Goal: Information Seeking & Learning: Check status

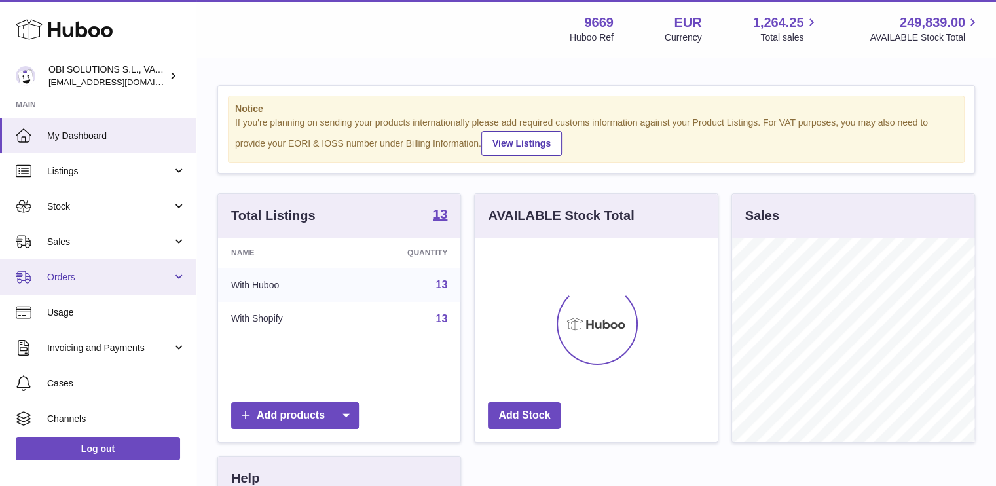
scroll to position [204, 243]
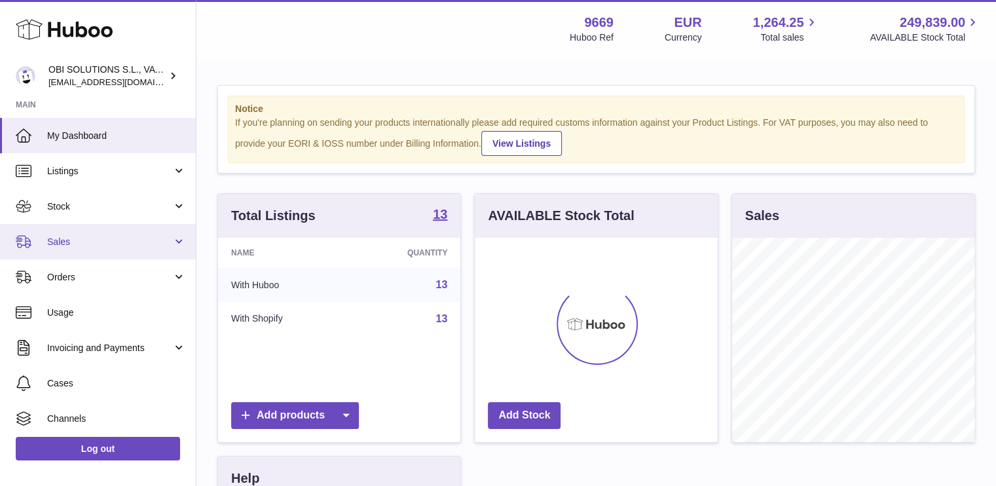
click at [92, 248] on link "Sales" at bounding box center [98, 241] width 196 height 35
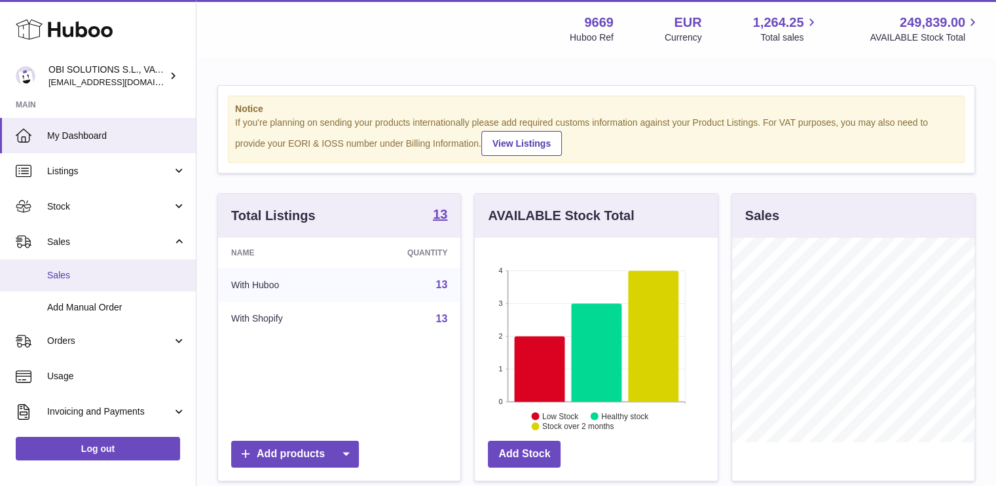
click at [90, 281] on link "Sales" at bounding box center [98, 275] width 196 height 32
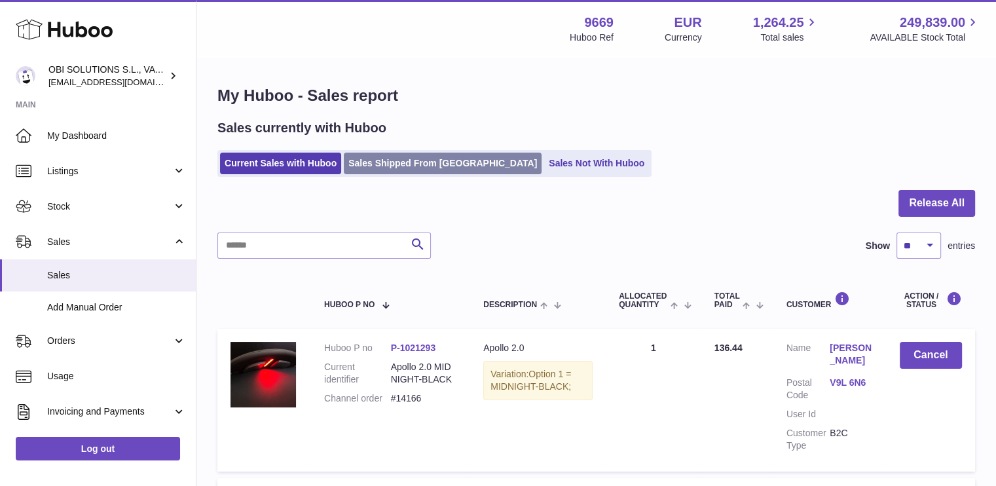
click at [447, 167] on link "Sales Shipped From [GEOGRAPHIC_DATA]" at bounding box center [443, 164] width 198 height 22
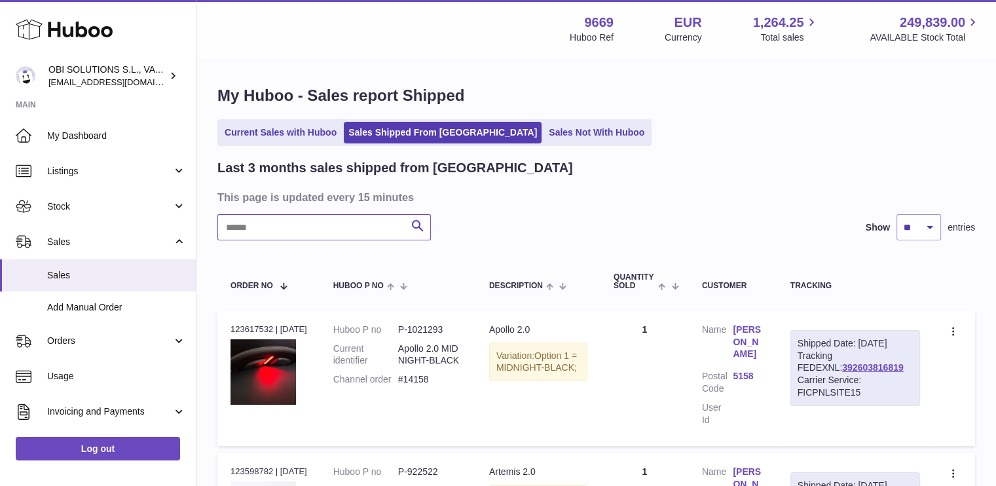
click at [296, 230] on input "text" at bounding box center [324, 227] width 214 height 26
paste input "*****"
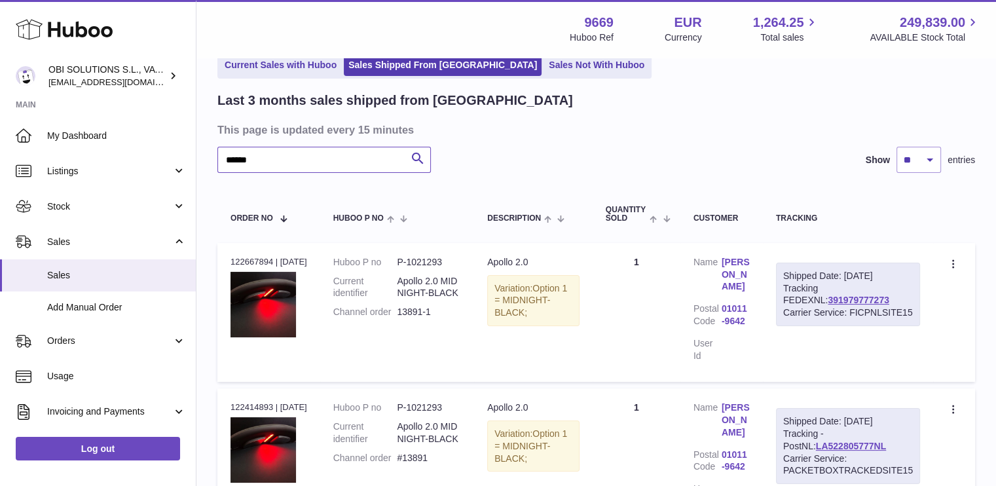
scroll to position [131, 0]
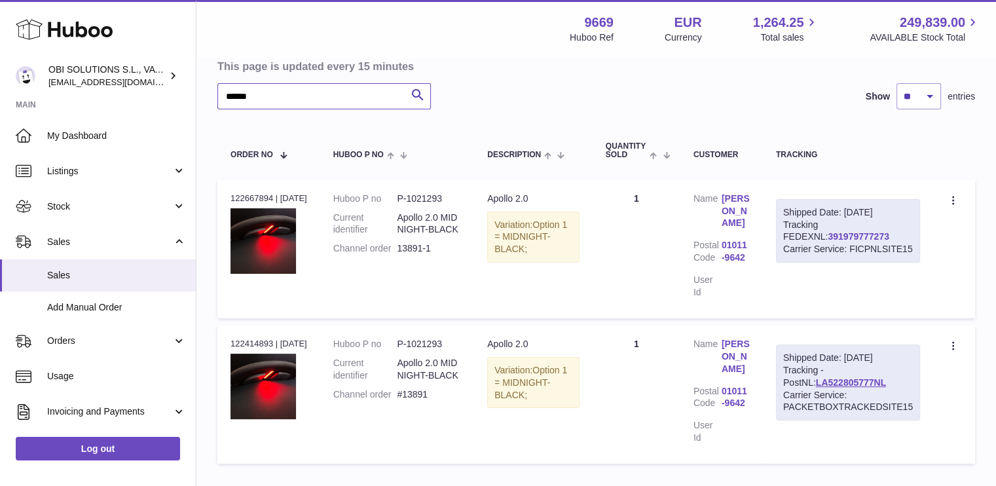
type input "*****"
click at [828, 235] on link "391979777273" at bounding box center [858, 236] width 61 height 10
click at [104, 240] on span "Sales" at bounding box center [109, 242] width 125 height 12
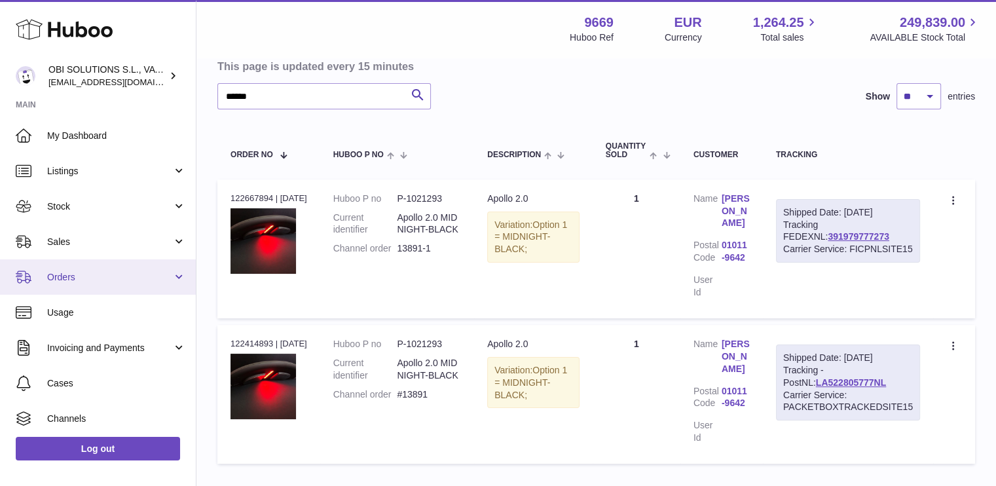
click at [96, 271] on span "Orders" at bounding box center [109, 277] width 125 height 12
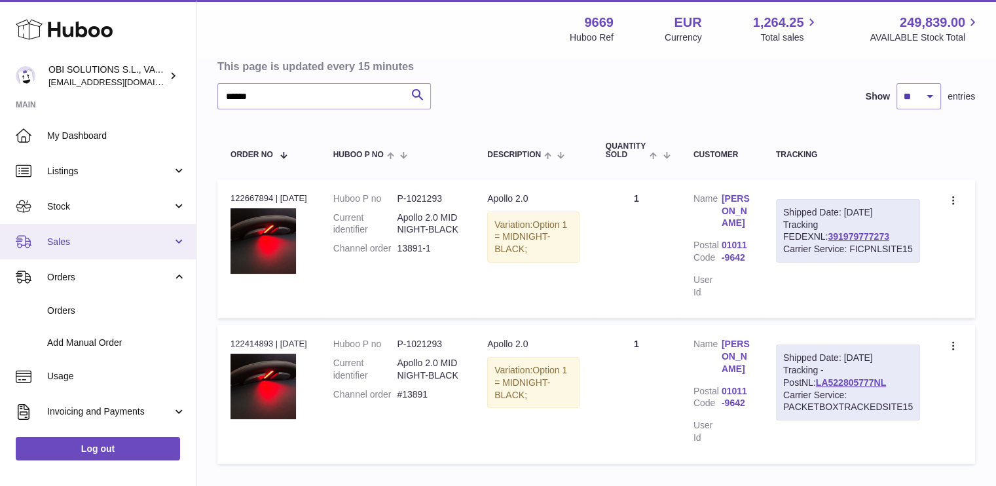
click at [100, 230] on link "Sales" at bounding box center [98, 241] width 196 height 35
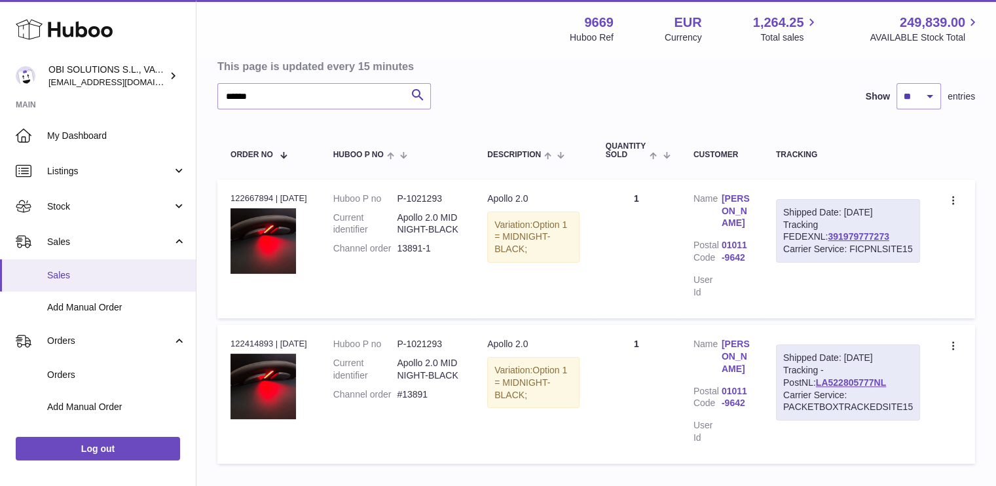
click at [95, 280] on span "Sales" at bounding box center [116, 275] width 139 height 12
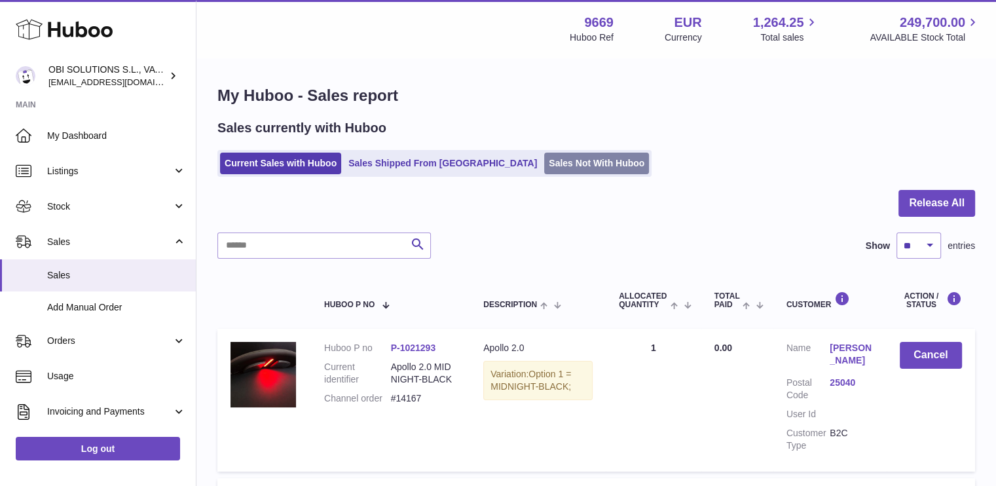
click at [544, 157] on link "Sales Not With Huboo" at bounding box center [596, 164] width 105 height 22
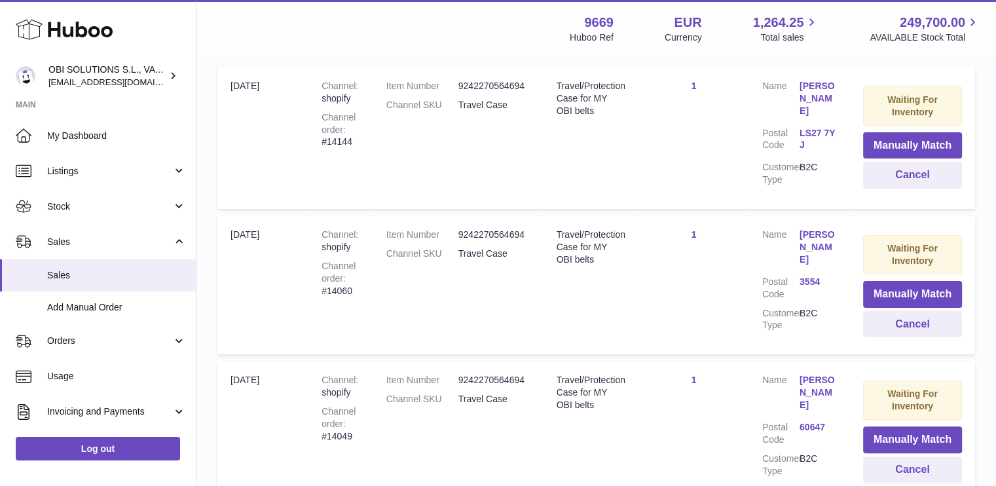
scroll to position [66, 0]
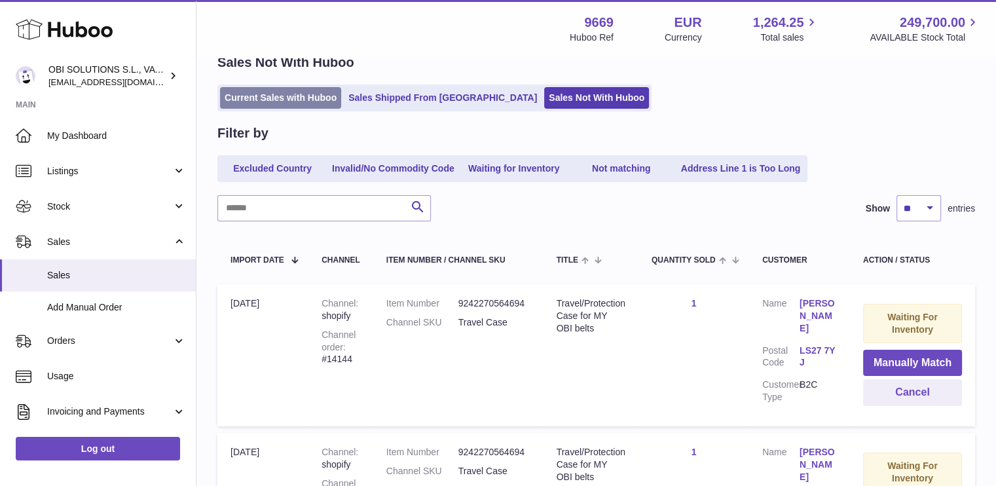
click at [299, 101] on link "Current Sales with Huboo" at bounding box center [280, 98] width 121 height 22
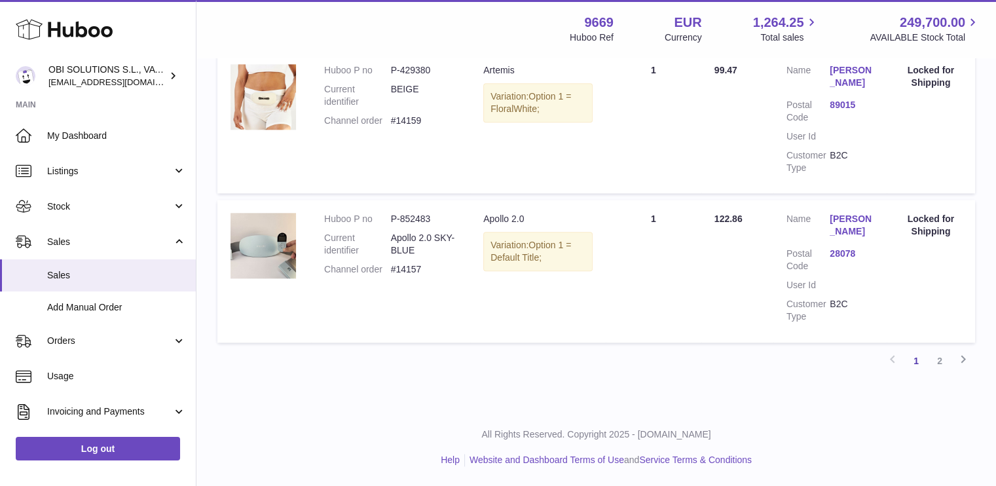
scroll to position [1480, 0]
click at [935, 362] on link "2" at bounding box center [940, 361] width 24 height 24
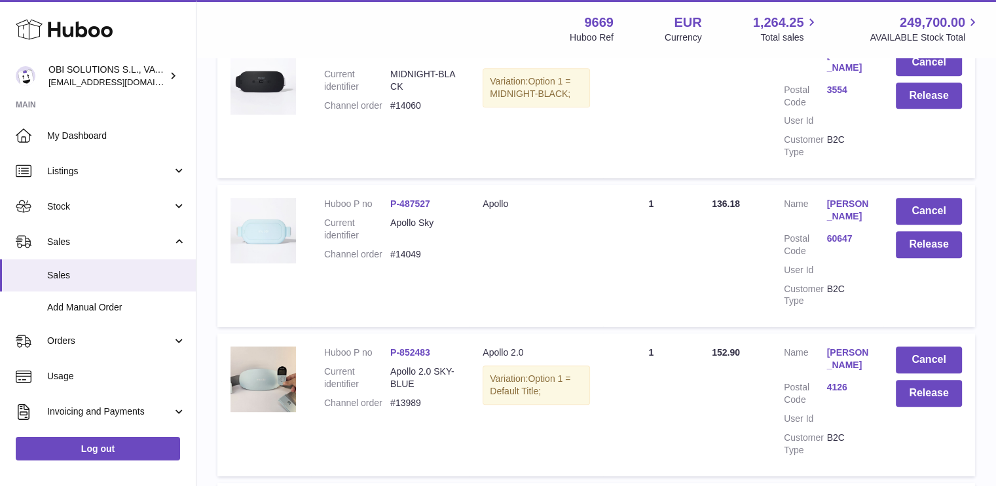
scroll to position [583, 0]
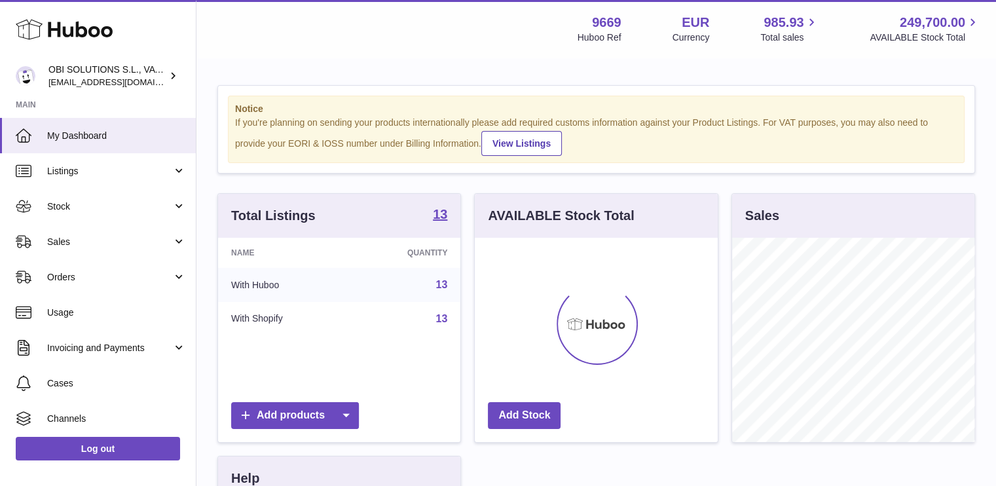
scroll to position [204, 243]
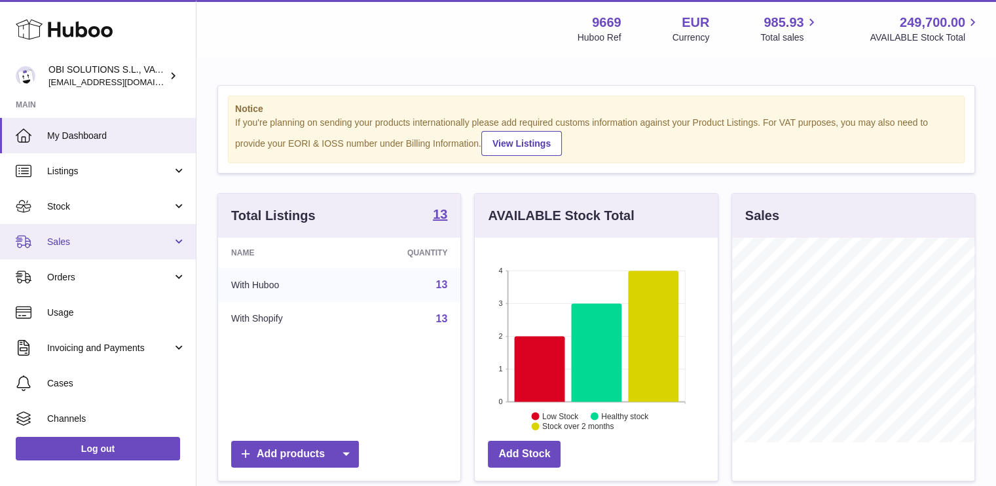
click at [149, 236] on span "Sales" at bounding box center [109, 242] width 125 height 12
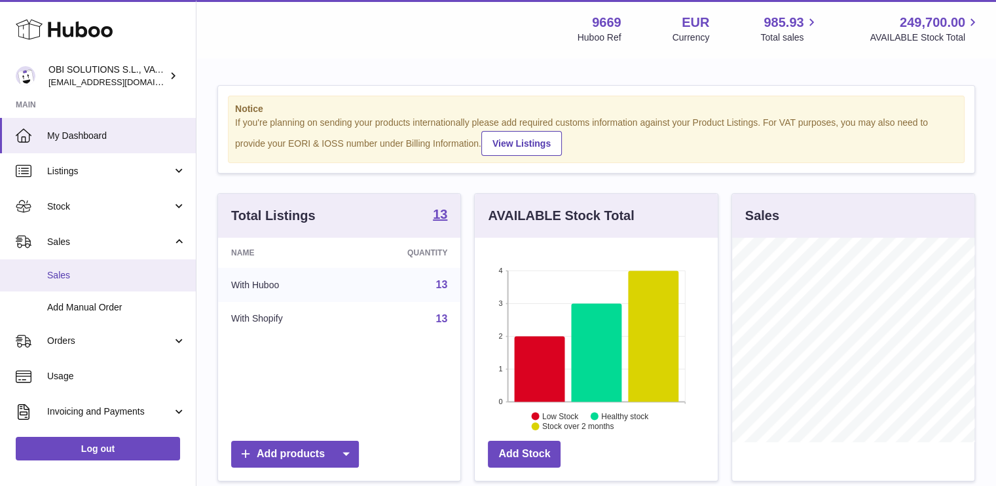
click at [144, 274] on span "Sales" at bounding box center [116, 275] width 139 height 12
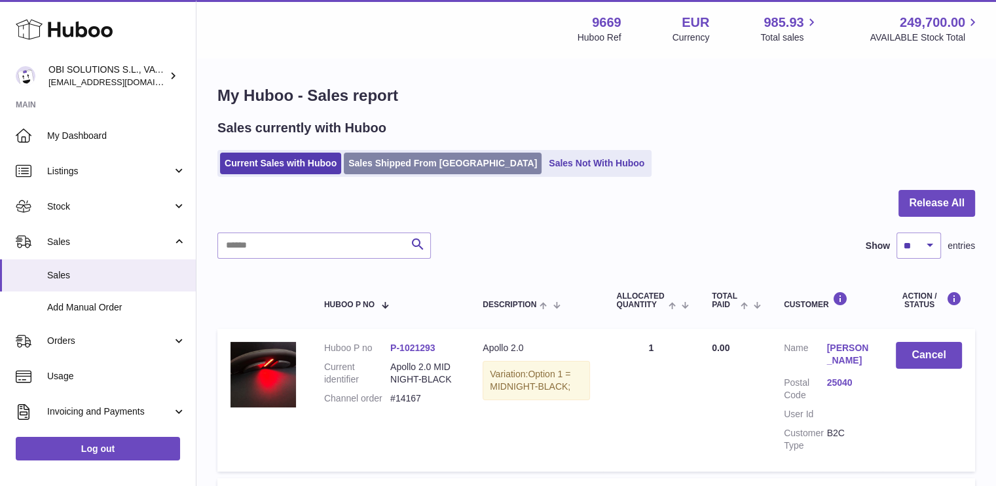
click at [424, 172] on link "Sales Shipped From Huboo" at bounding box center [443, 164] width 198 height 22
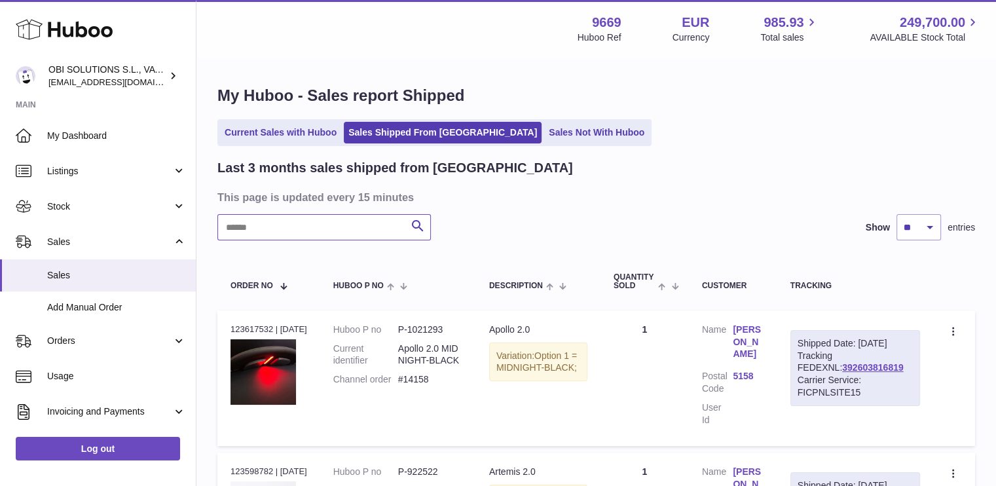
click at [326, 231] on input "text" at bounding box center [324, 227] width 214 height 26
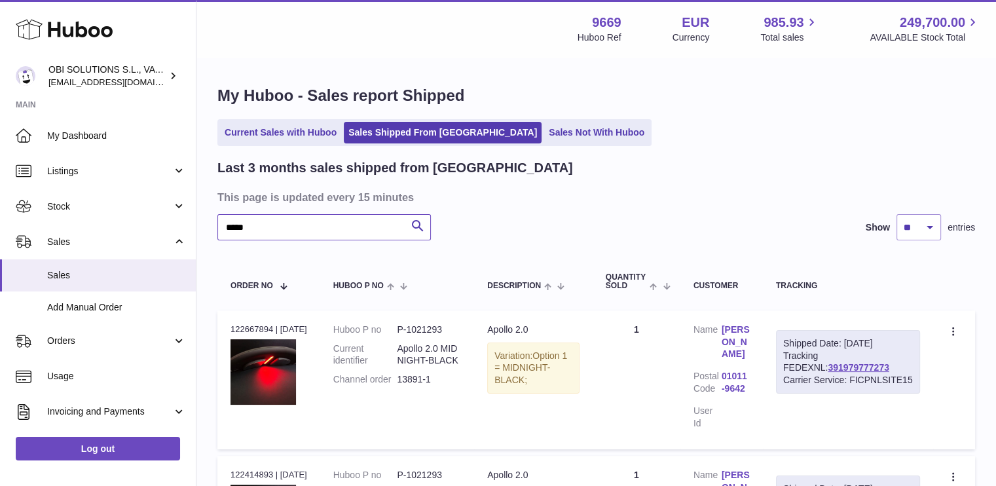
type input "*****"
click at [417, 340] on dl "Huboo P no P-1021293 Current identifier Apollo 2.0 MIDNIGHT-BLACK Channel order…" at bounding box center [397, 358] width 128 height 69
click at [828, 367] on link "391979777273" at bounding box center [858, 367] width 61 height 10
drag, startPoint x: 466, startPoint y: 361, endPoint x: 403, endPoint y: 340, distance: 66.9
click at [403, 340] on dl "Huboo P no P-1021293 Current identifier Apollo 2.0 MIDNIGHT-BLACK Channel order…" at bounding box center [397, 358] width 128 height 69
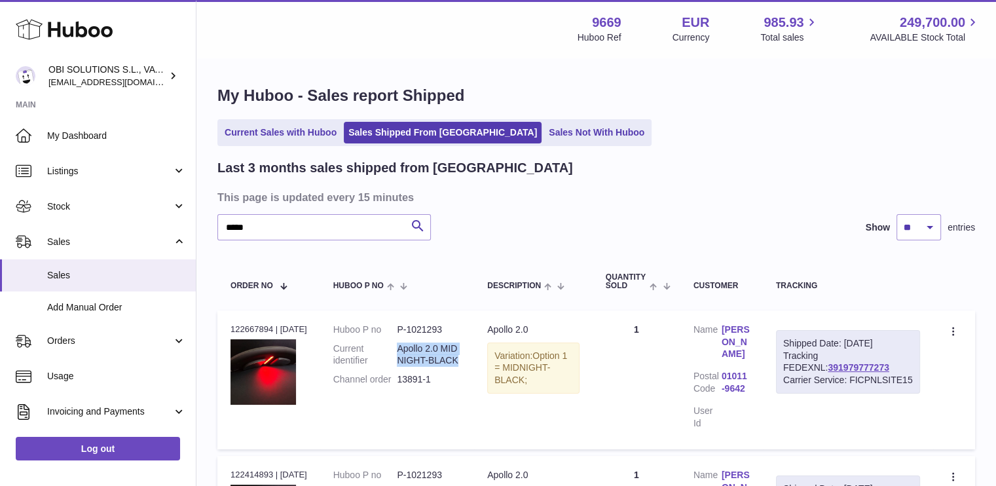
copy dd "Apollo 2.0 MIDNIGHT-BLACK"
drag, startPoint x: 440, startPoint y: 375, endPoint x: 404, endPoint y: 379, distance: 35.6
click at [404, 379] on dd "13891-1" at bounding box center [429, 379] width 64 height 12
copy dd "13891-1"
